Goal: Information Seeking & Learning: Understand process/instructions

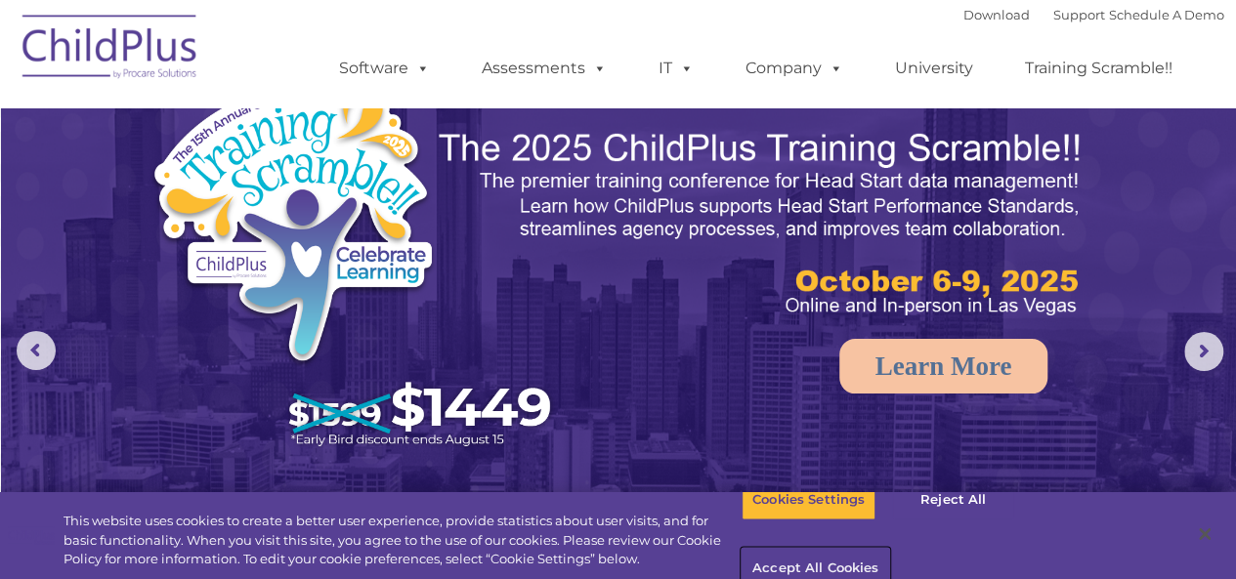
click at [889, 549] on button "Accept All Cookies" at bounding box center [816, 569] width 148 height 41
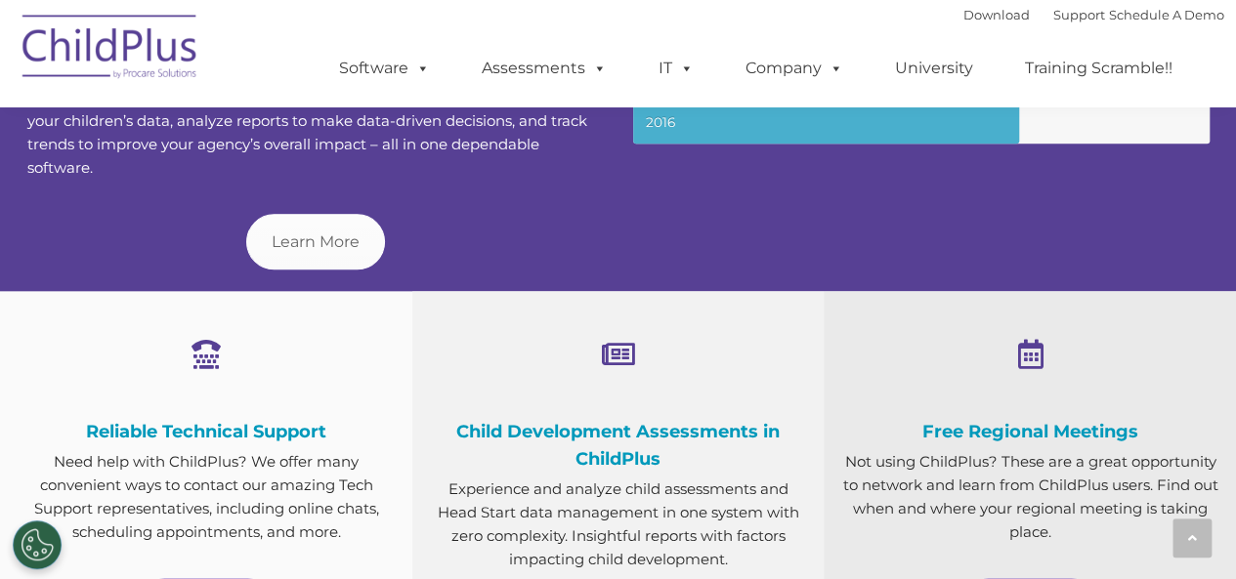
scroll to position [1300, 0]
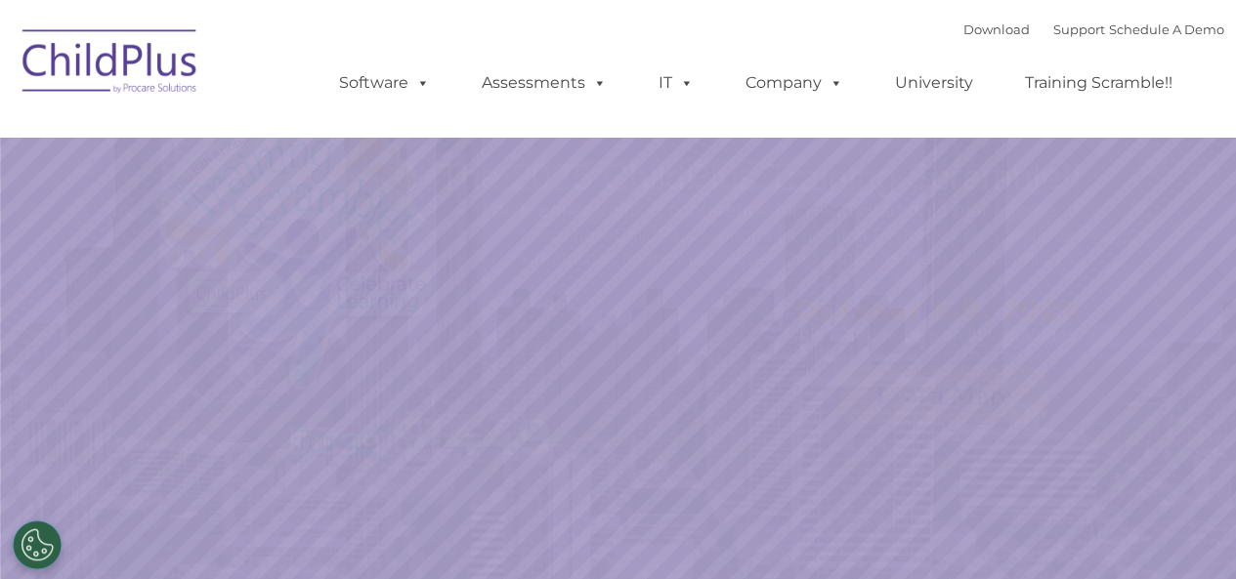
select select "MEDIUM"
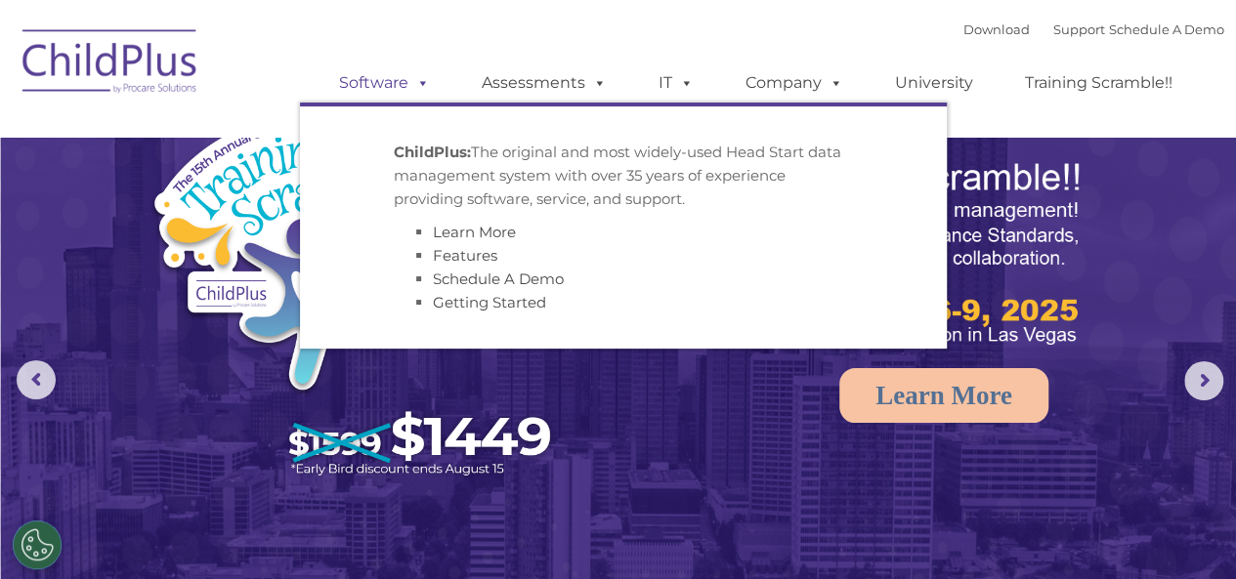
click at [424, 89] on span at bounding box center [418, 82] width 21 height 19
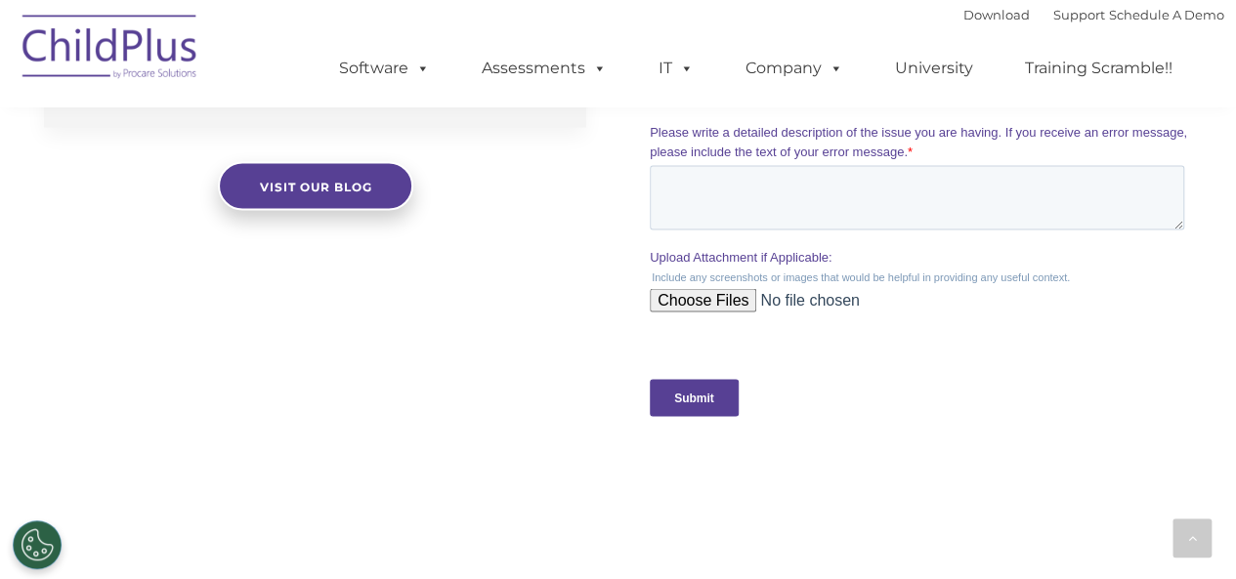
scroll to position [2373, 0]
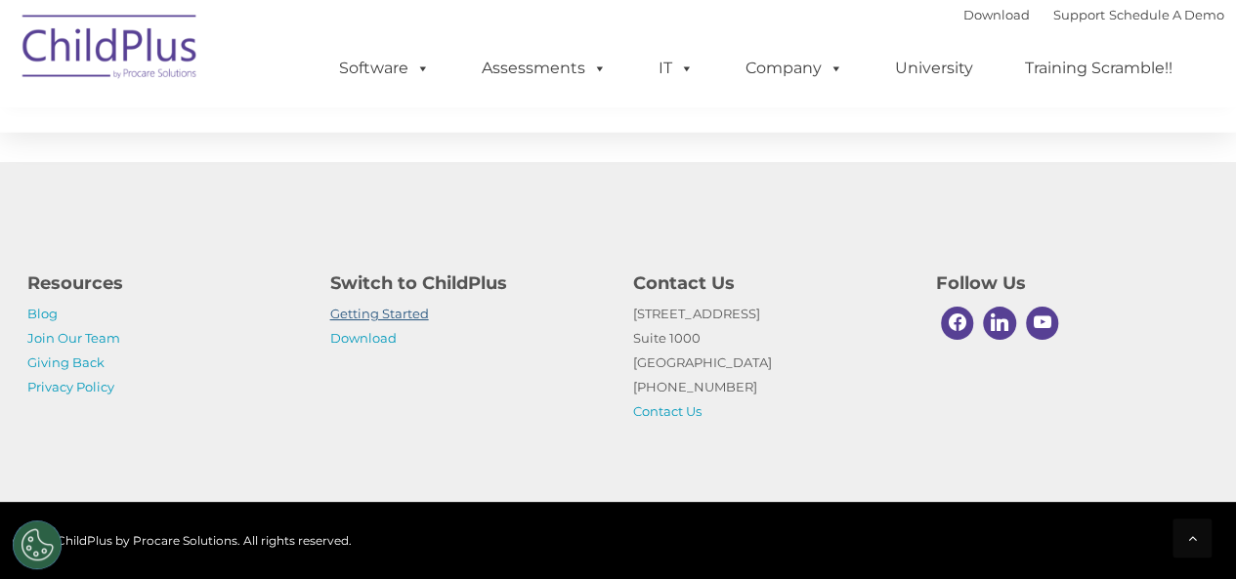
click at [408, 312] on link "Getting Started" at bounding box center [379, 314] width 99 height 16
click at [385, 334] on link "Download" at bounding box center [363, 338] width 66 height 16
